Goal: Check status: Check status

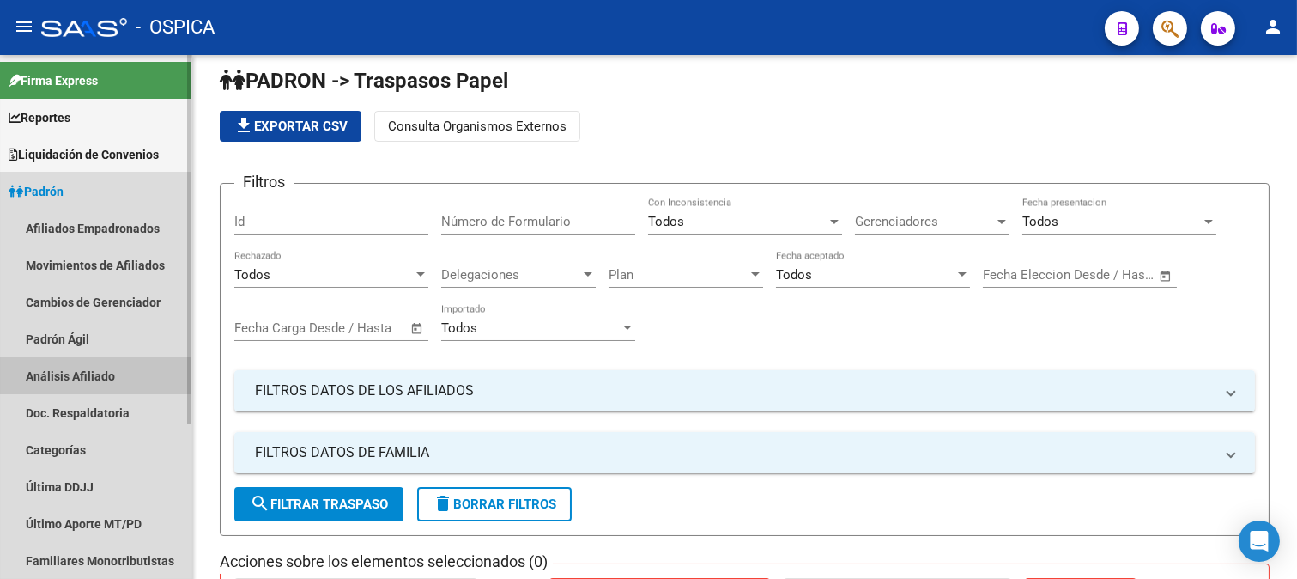
click at [79, 373] on link "Análisis Afiliado" at bounding box center [95, 375] width 191 height 37
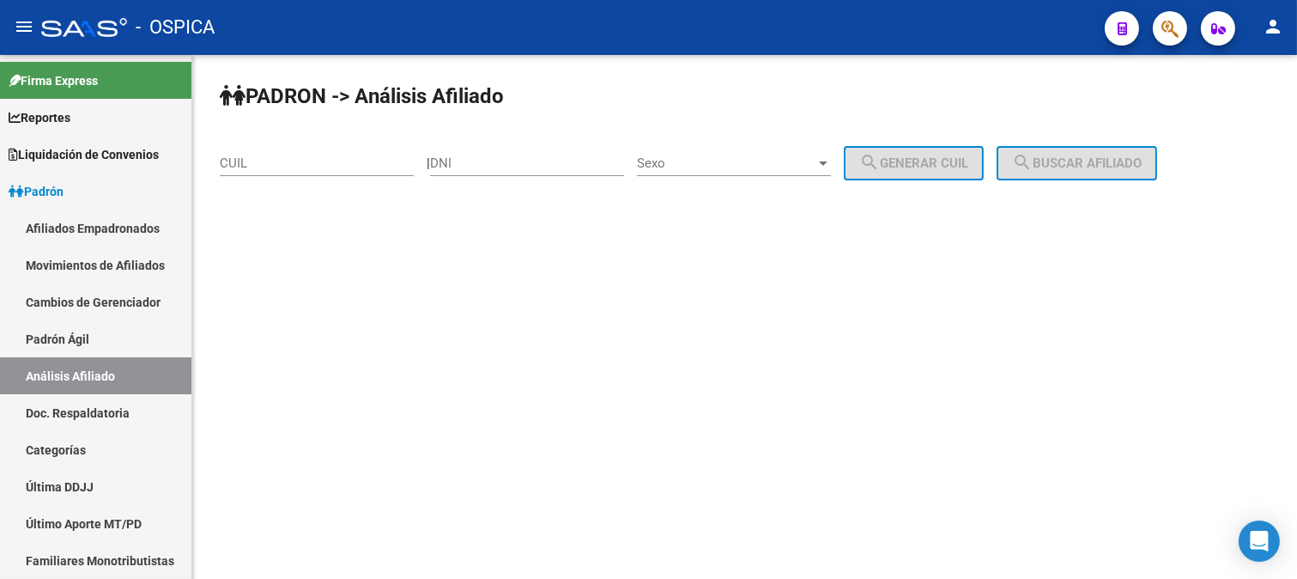
click at [268, 160] on input "CUIL" at bounding box center [317, 162] width 194 height 15
paste input "27-44488387-7"
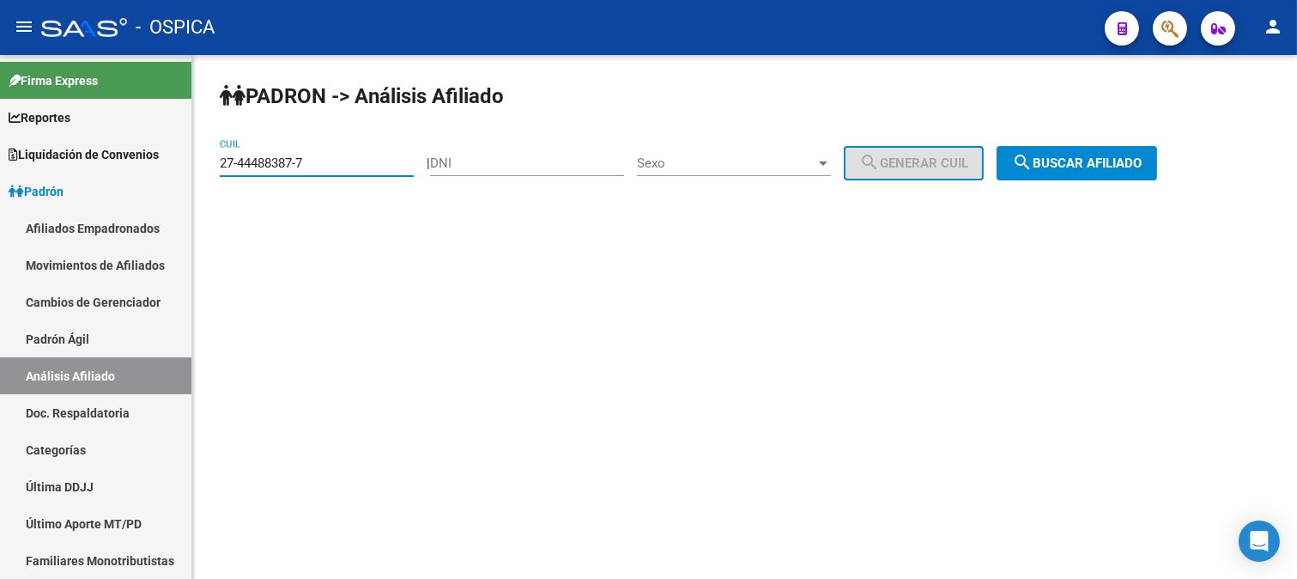
type input "27-44488387-7"
click at [1106, 160] on span "search Buscar afiliado" at bounding box center [1077, 162] width 130 height 15
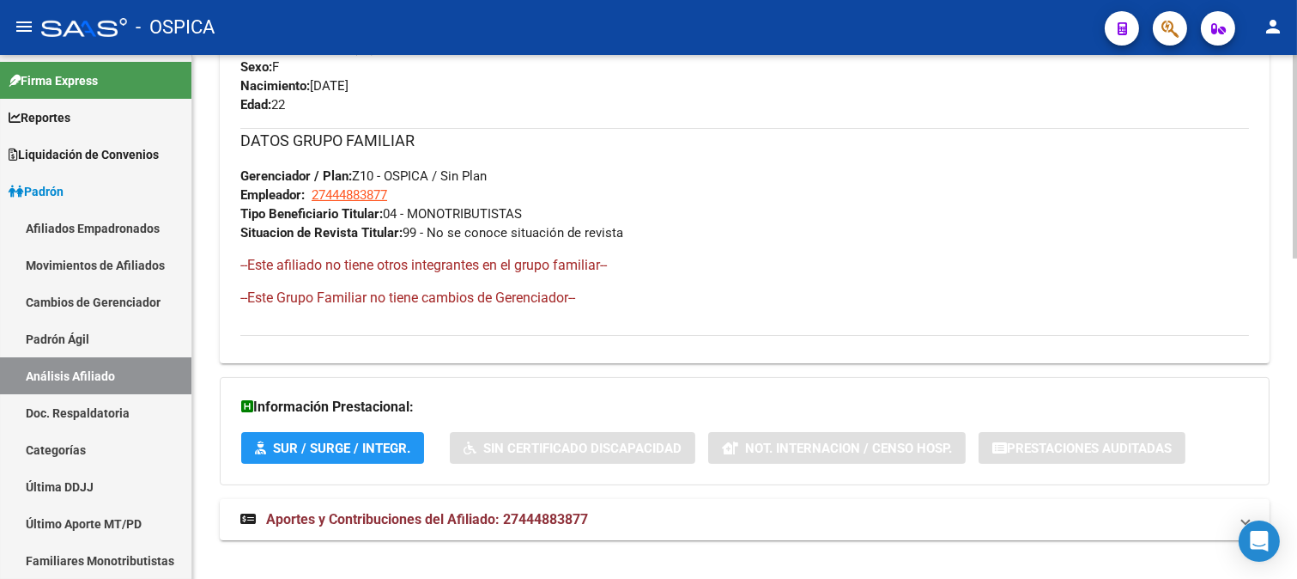
scroll to position [825, 0]
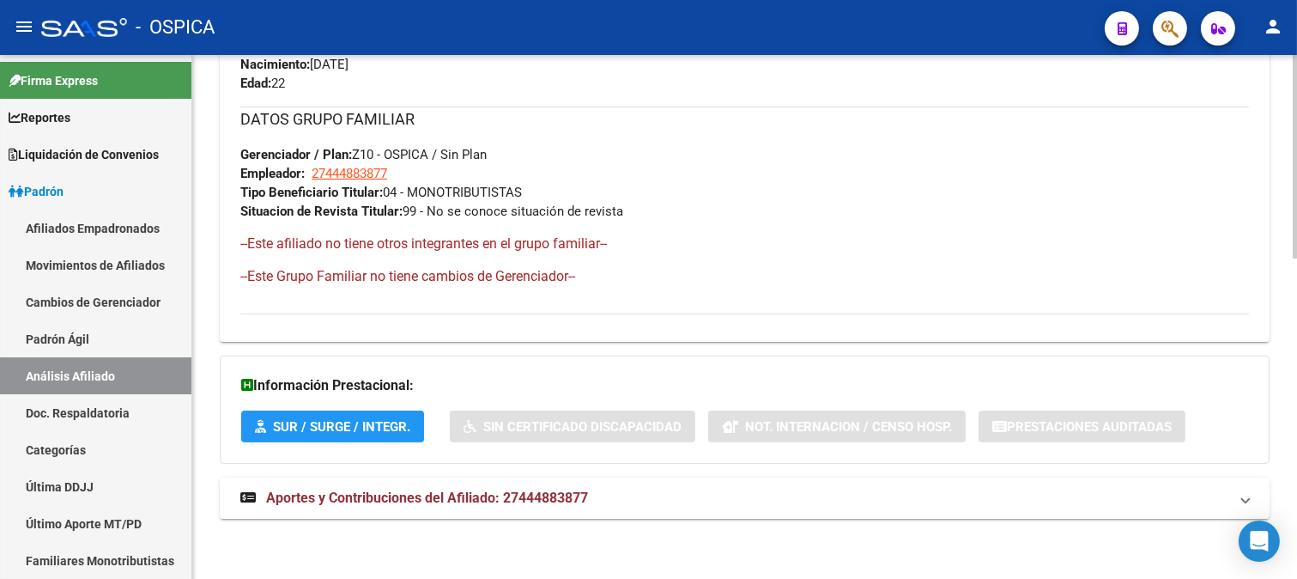
click at [759, 501] on mat-panel-title "Aportes y Contribuciones del Afiliado: 27444883877" at bounding box center [734, 498] width 988 height 19
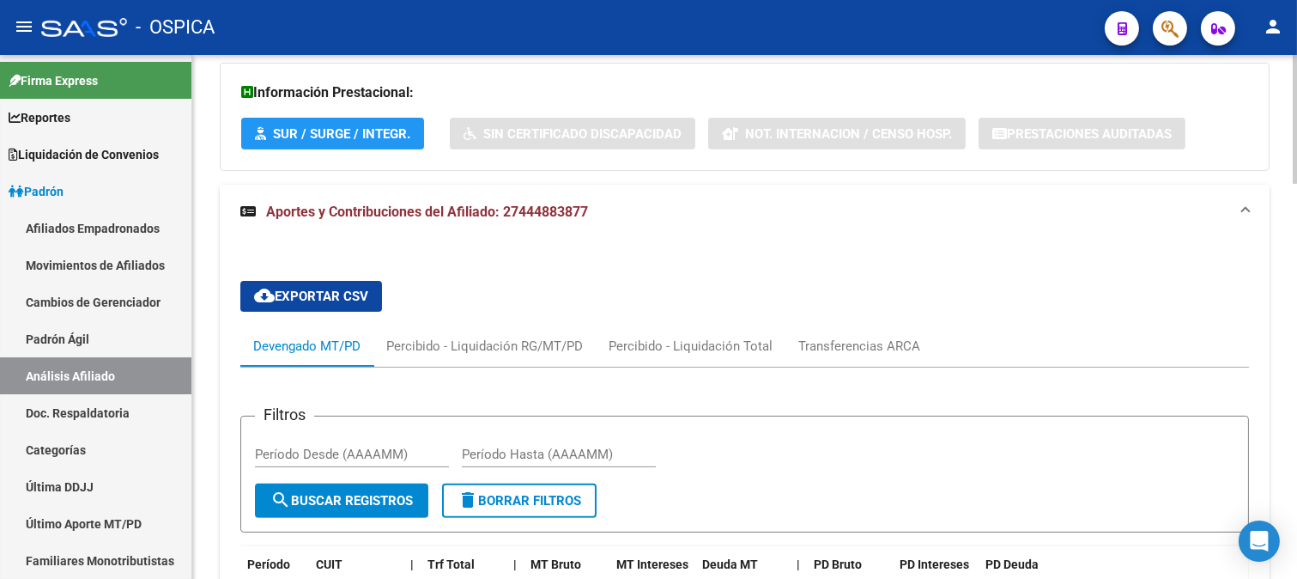
scroll to position [1212, 0]
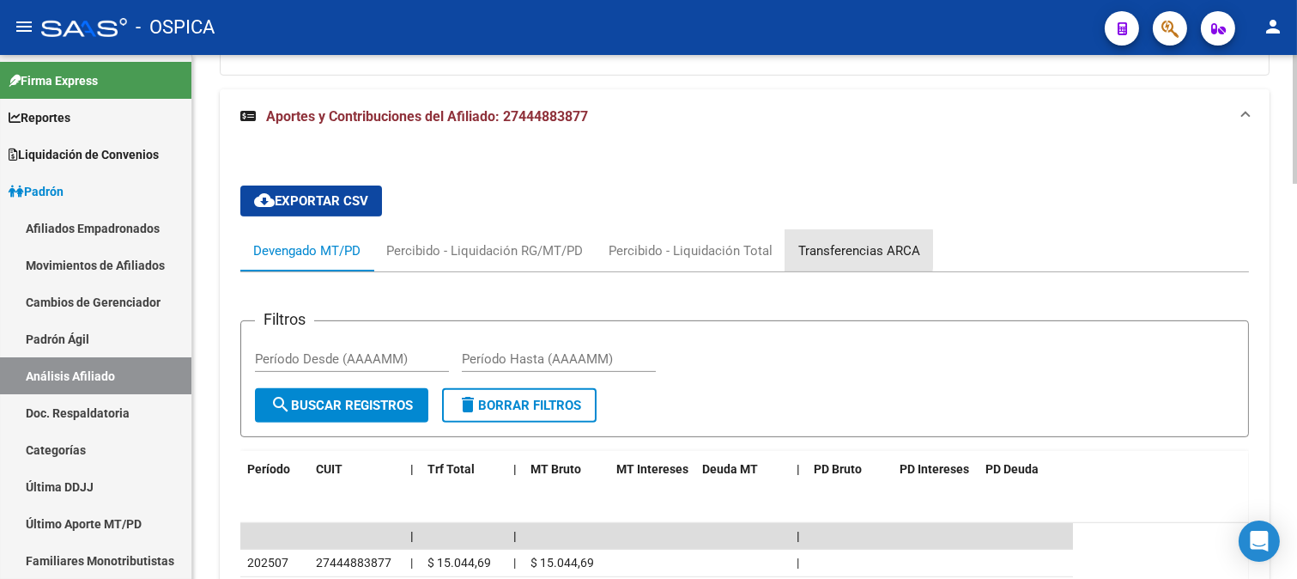
click at [823, 251] on div "Transferencias ARCA" at bounding box center [860, 250] width 122 height 19
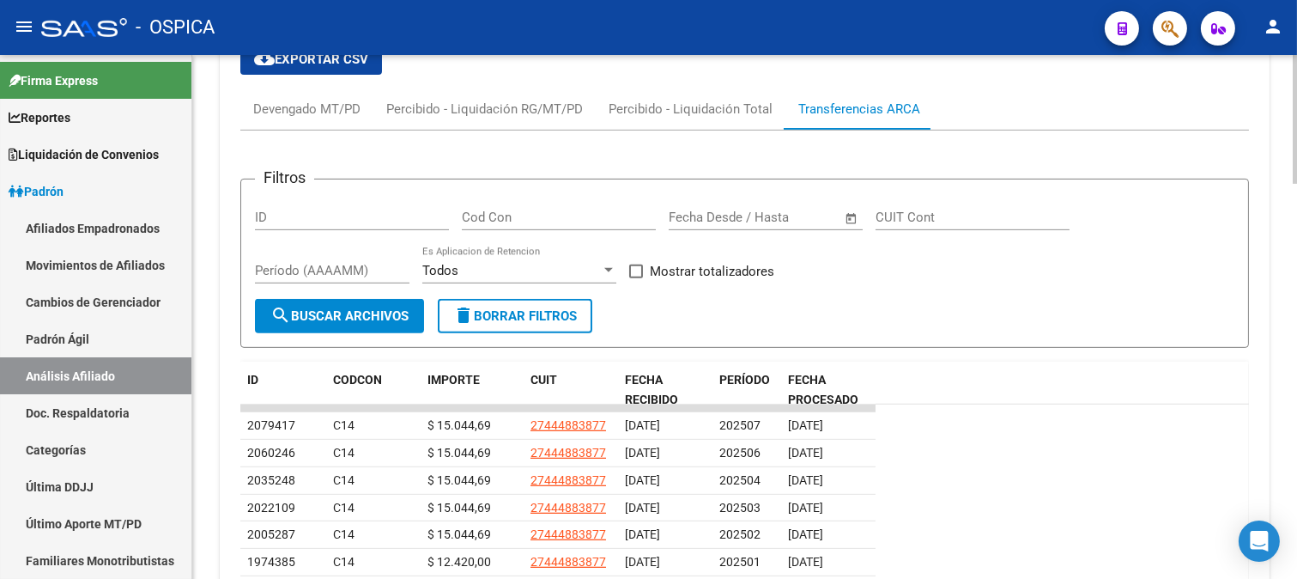
scroll to position [1308, 0]
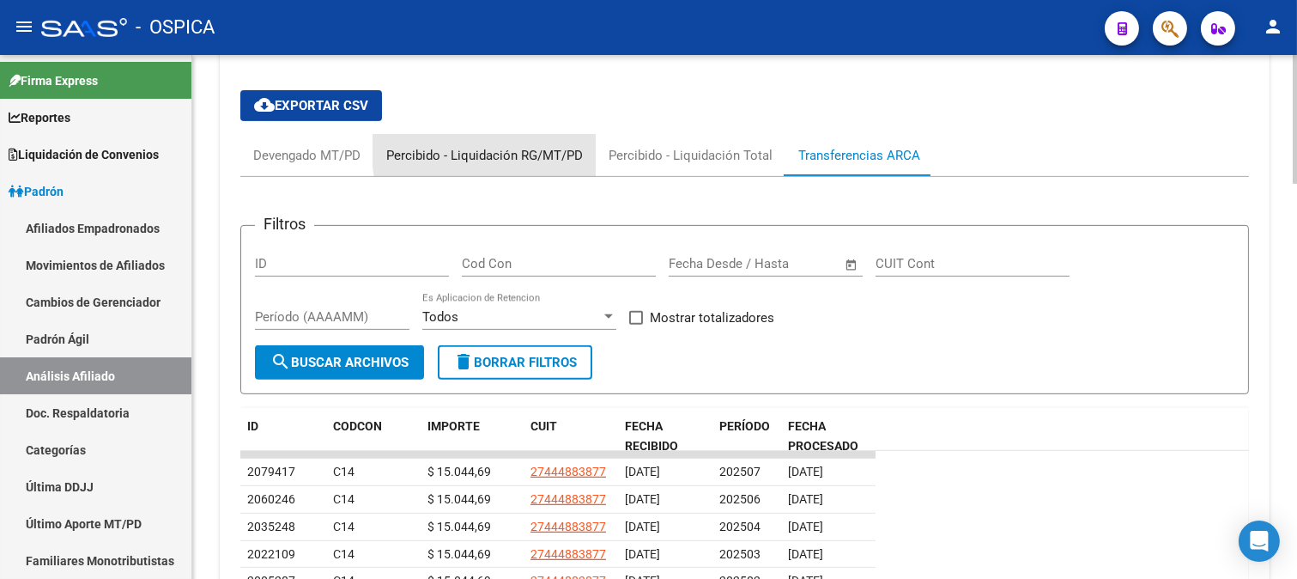
click at [538, 151] on div "Percibido - Liquidación RG/MT/PD" at bounding box center [484, 155] width 197 height 19
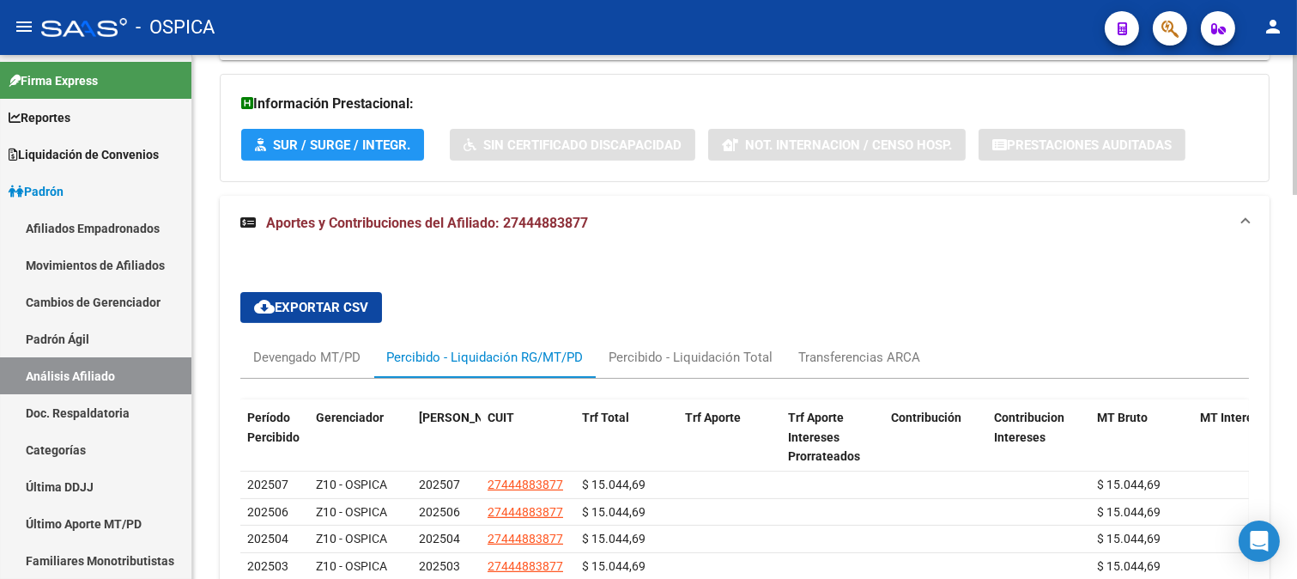
scroll to position [1108, 0]
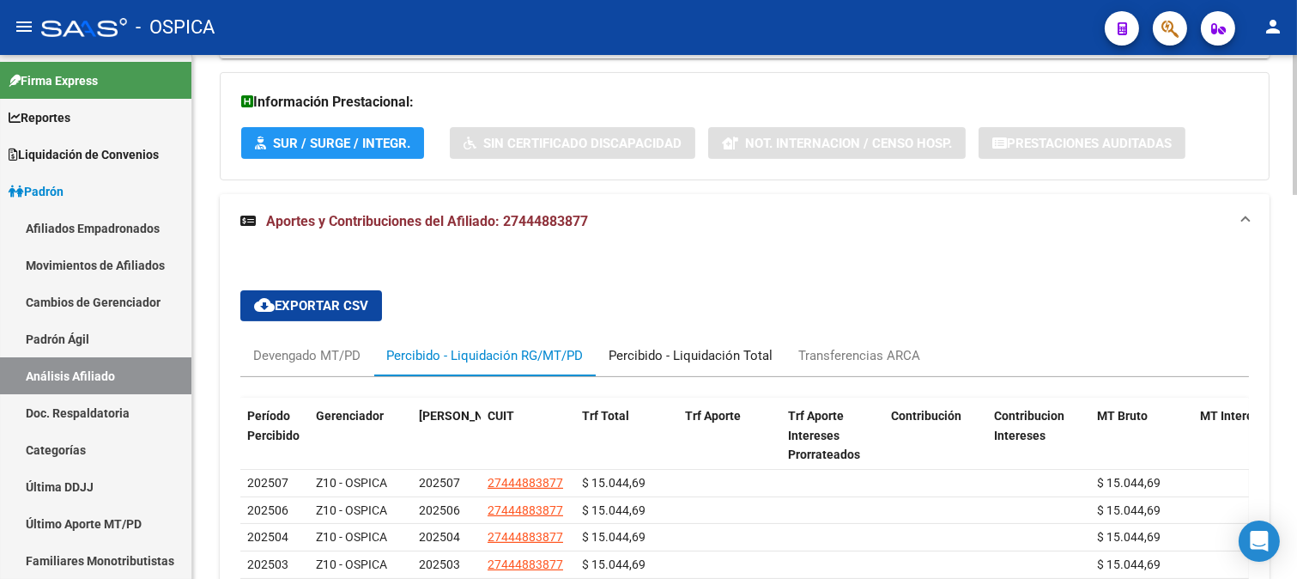
click at [666, 347] on div "Percibido - Liquidación Total" at bounding box center [691, 355] width 164 height 19
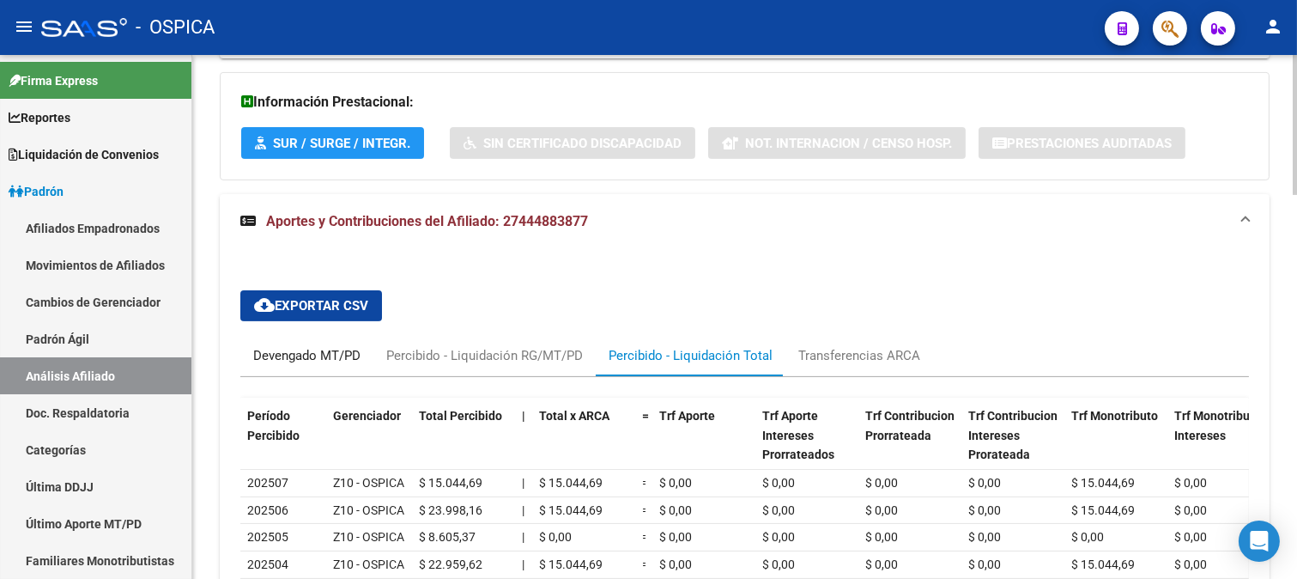
click at [326, 350] on div "Devengado MT/PD" at bounding box center [306, 355] width 107 height 19
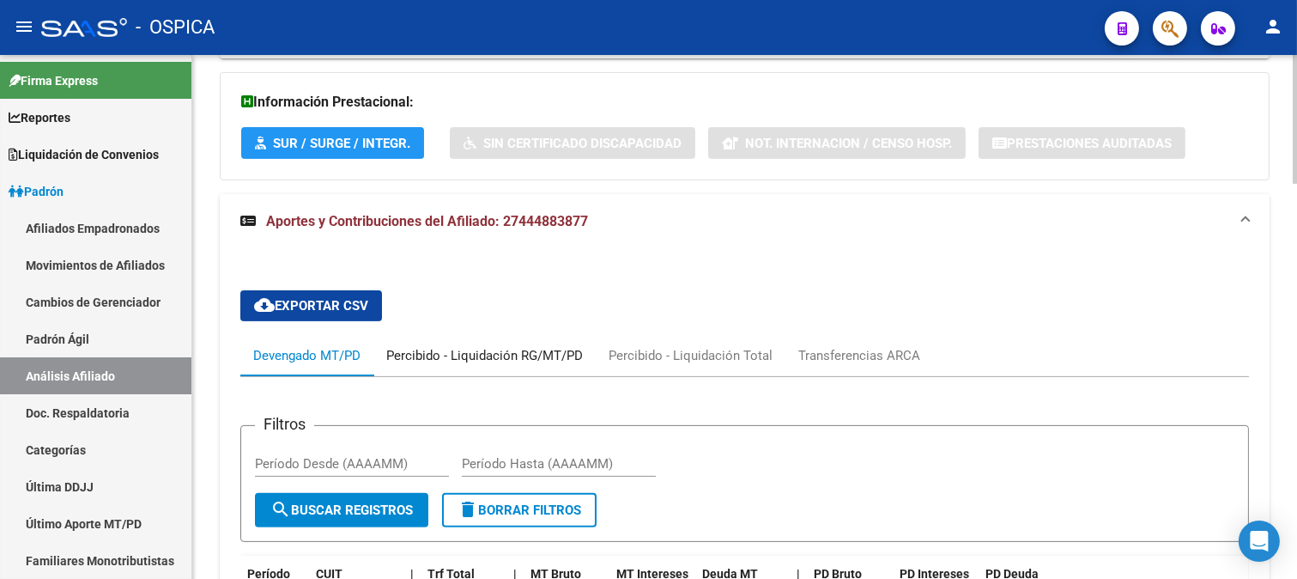
click at [469, 355] on div "Percibido - Liquidación RG/MT/PD" at bounding box center [484, 355] width 197 height 19
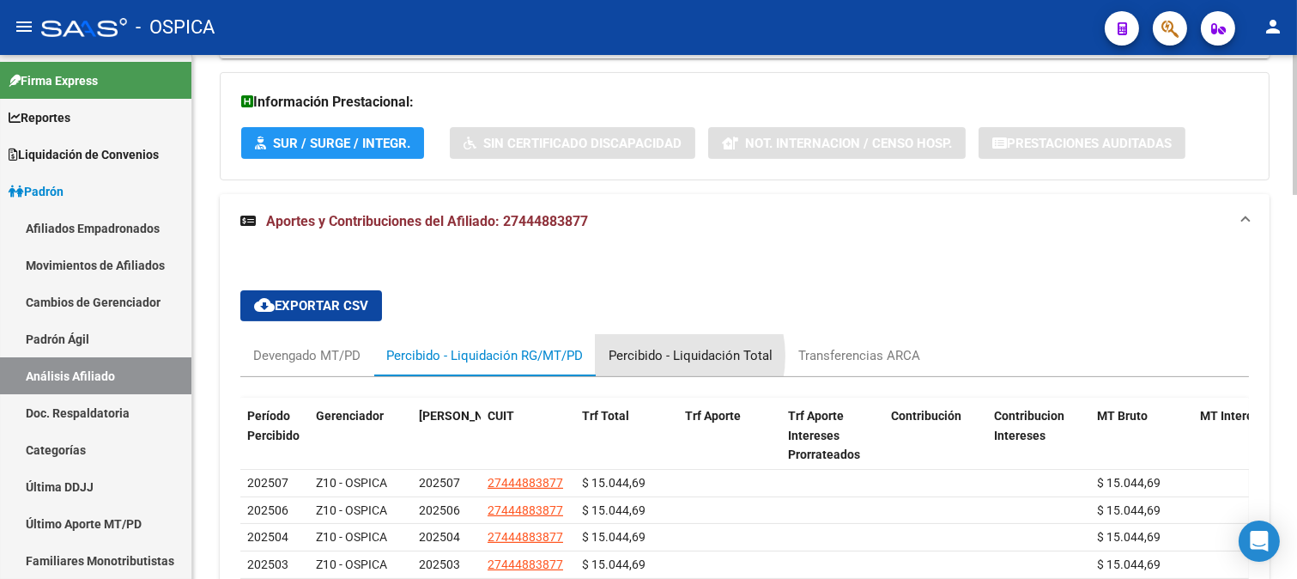
click at [662, 357] on div "Percibido - Liquidación Total" at bounding box center [691, 355] width 164 height 19
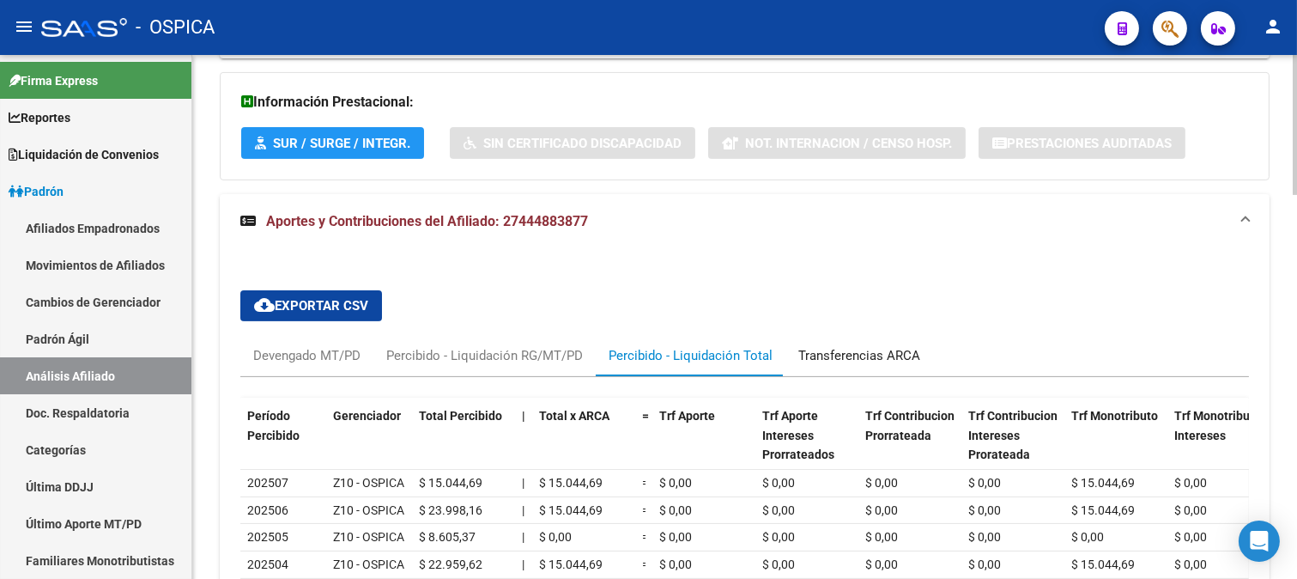
click at [852, 350] on div "Transferencias ARCA" at bounding box center [860, 355] width 122 height 19
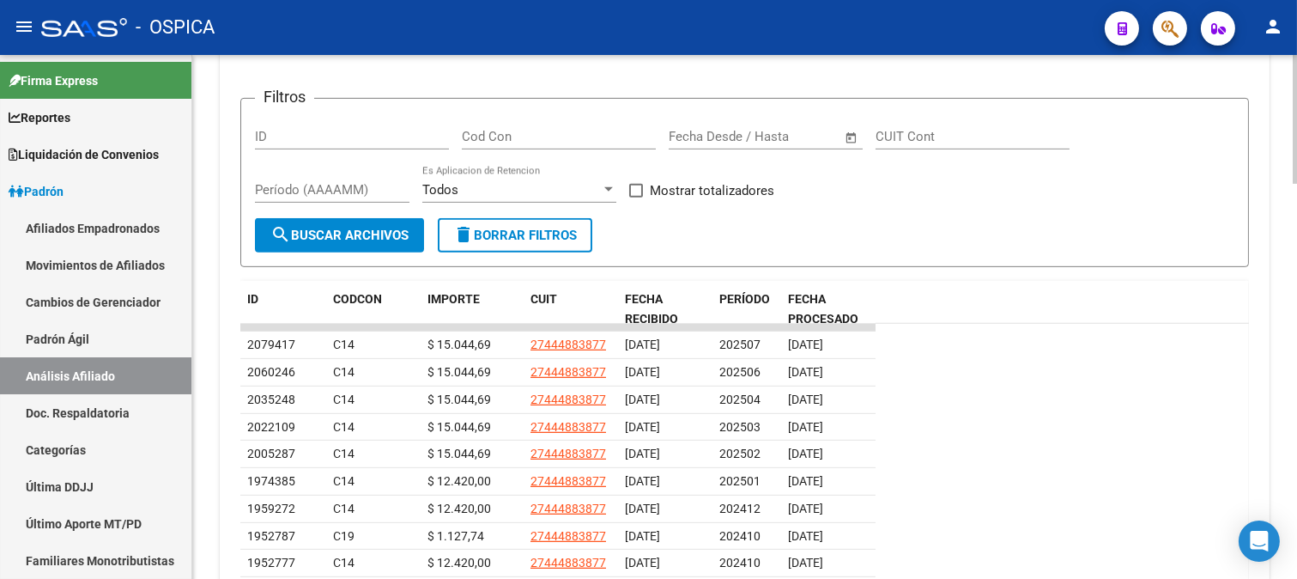
scroll to position [1489, 0]
